Goal: Task Accomplishment & Management: Manage account settings

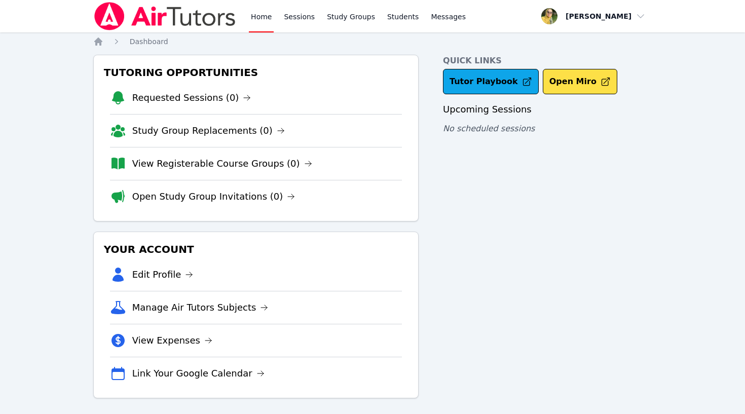
click at [619, 17] on span "button" at bounding box center [594, 16] width 111 height 22
click at [484, 183] on div "Quick Links Tutor Playbook Open Miro Upcoming Sessions No scheduled sessions" at bounding box center [547, 227] width 209 height 344
click at [620, 18] on span "button" at bounding box center [594, 16] width 111 height 22
click at [584, 60] on button "Logout" at bounding box center [597, 58] width 97 height 18
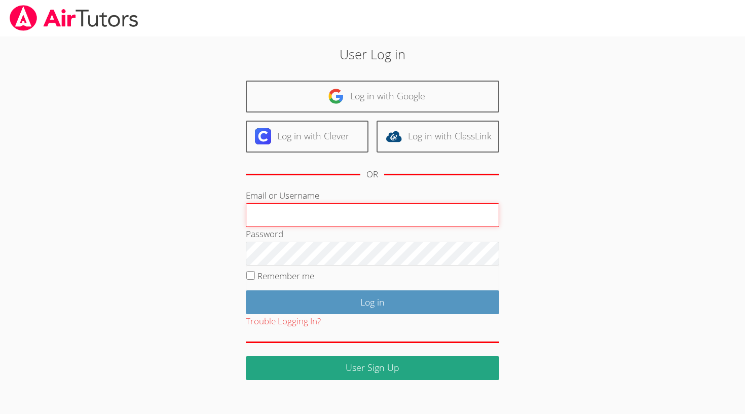
type input "[EMAIL_ADDRESS][DOMAIN_NAME]"
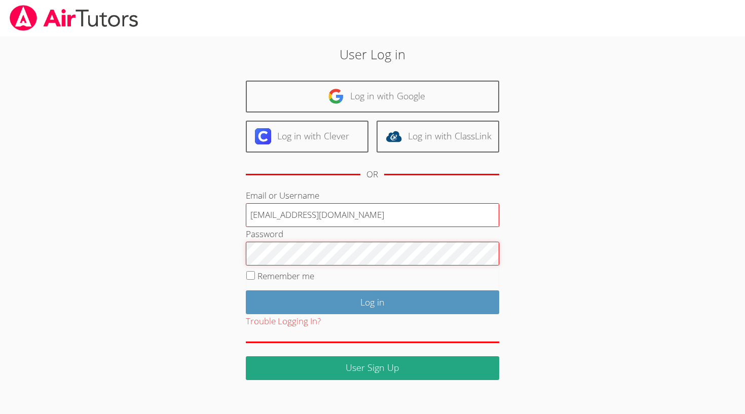
click at [372, 300] on input "Log in" at bounding box center [373, 303] width 254 height 24
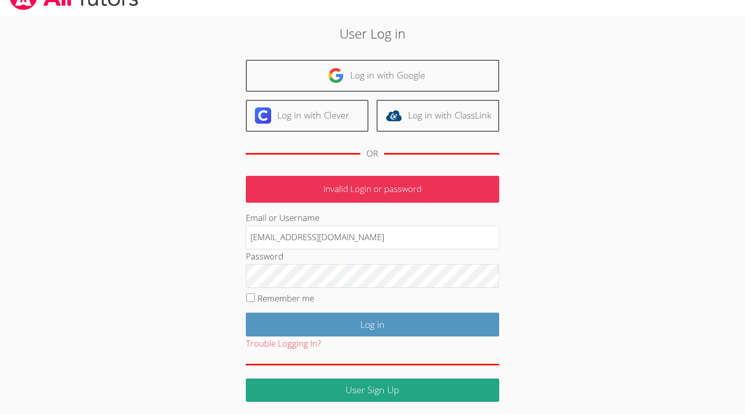
scroll to position [20, 0]
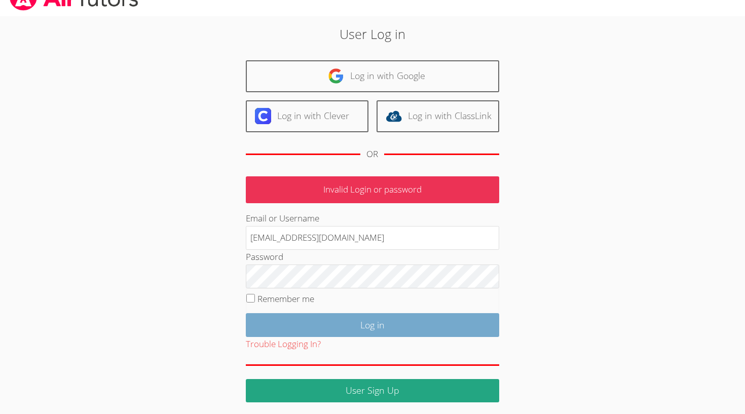
click at [390, 324] on input "Log in" at bounding box center [373, 325] width 254 height 24
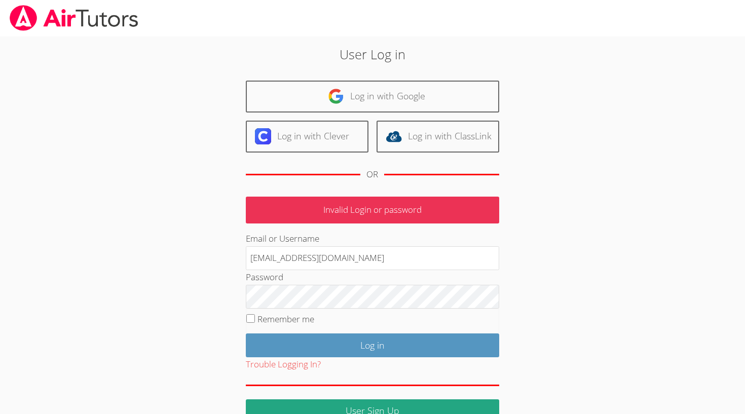
click at [407, 275] on div "Password" at bounding box center [373, 289] width 254 height 38
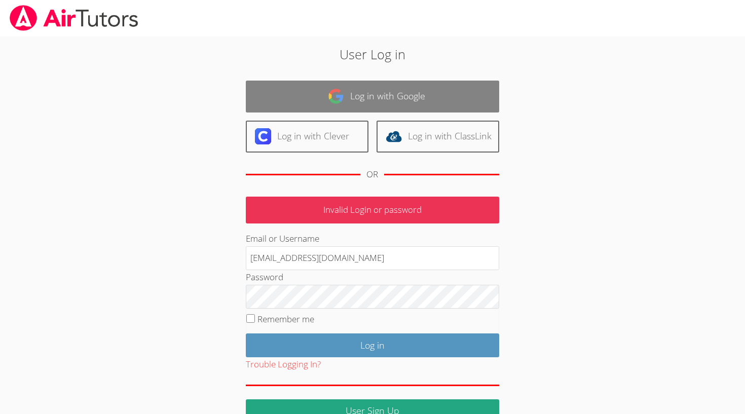
click at [393, 95] on link "Log in with Google" at bounding box center [373, 97] width 254 height 32
